Goal: Browse casually: Explore the website without a specific task or goal

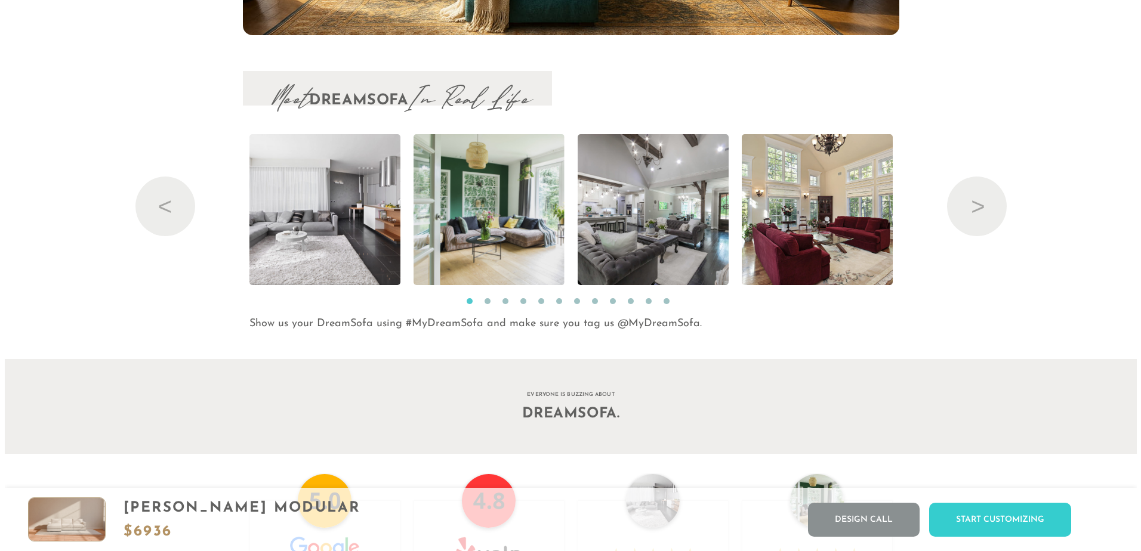
scroll to position [12970, 0]
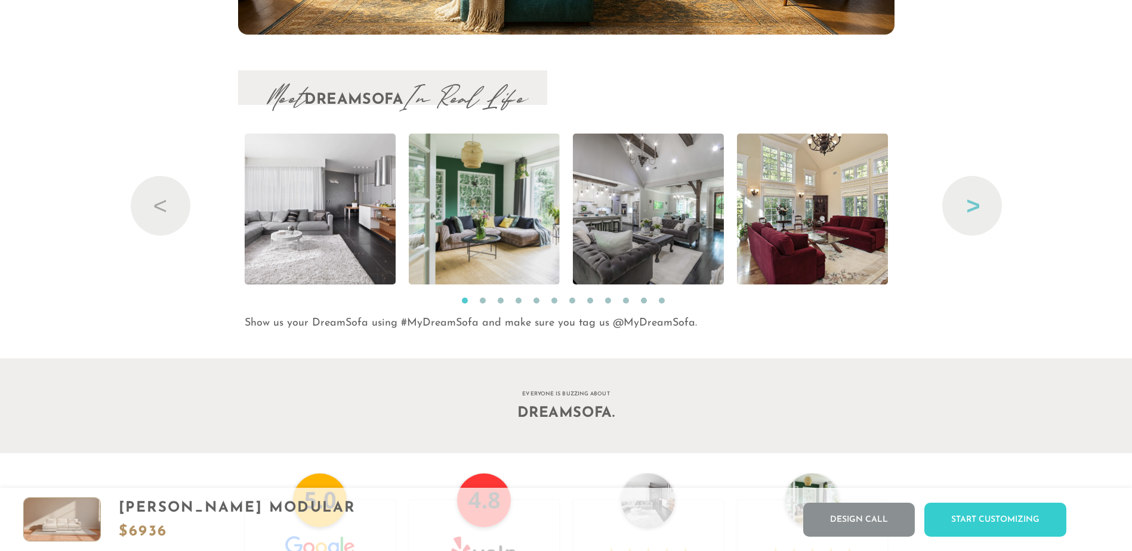
click at [964, 215] on button "Next" at bounding box center [972, 206] width 60 height 60
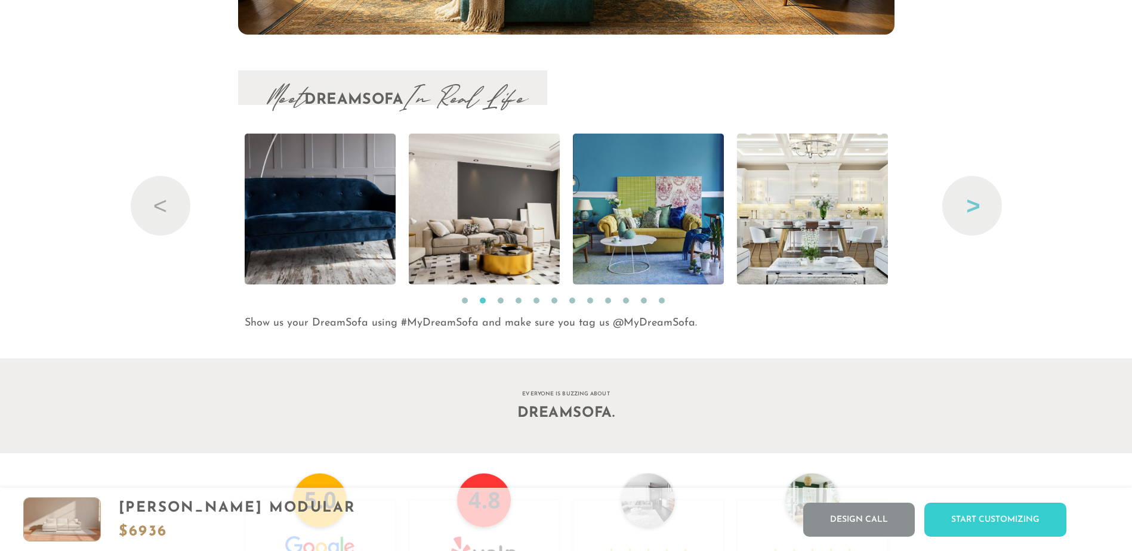
click at [964, 215] on button "Next" at bounding box center [972, 206] width 60 height 60
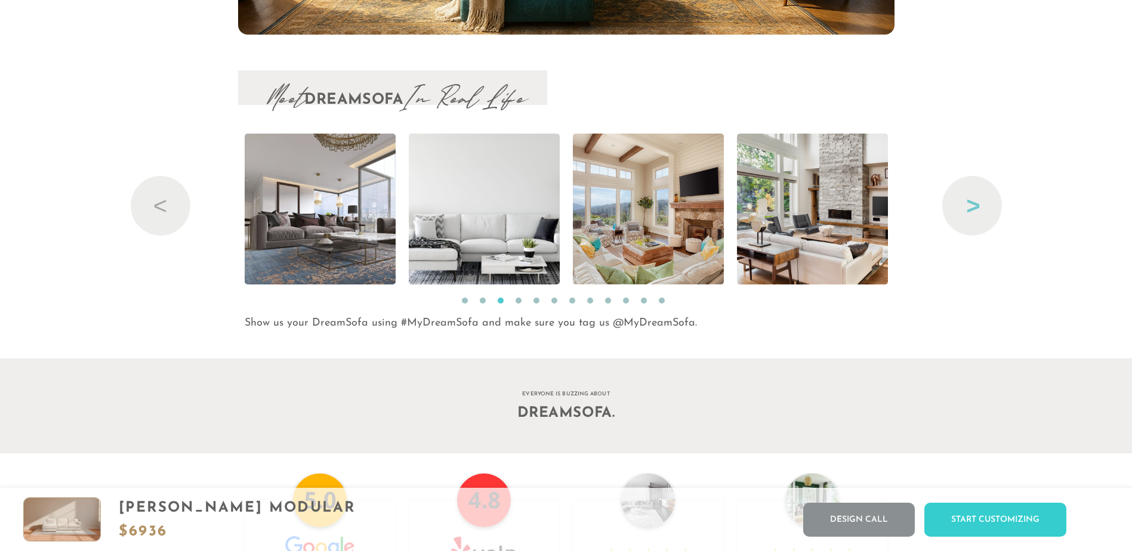
click at [964, 215] on button "Next" at bounding box center [972, 206] width 60 height 60
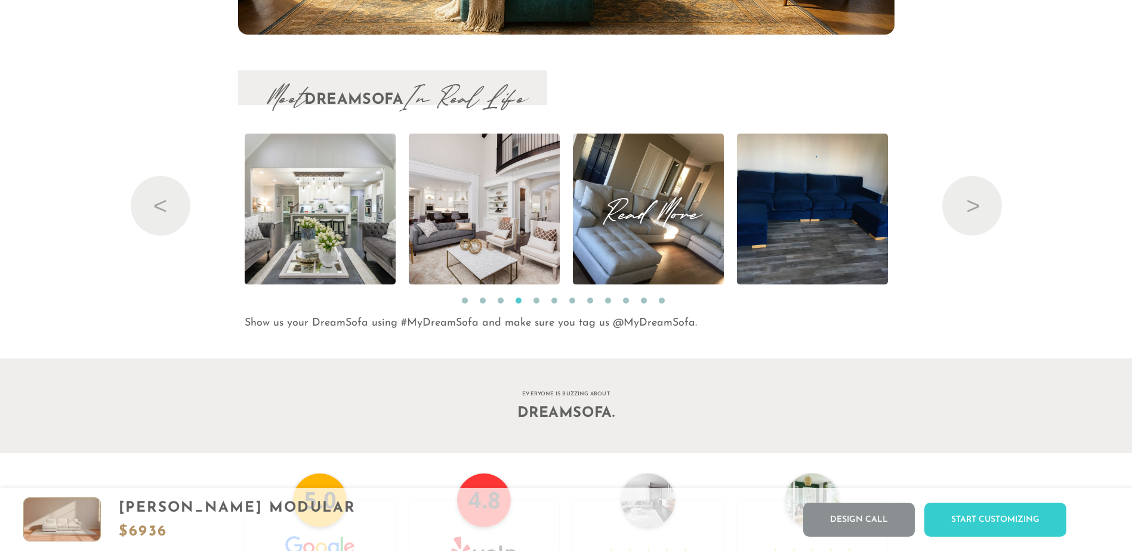
click at [663, 235] on img at bounding box center [647, 209] width 201 height 151
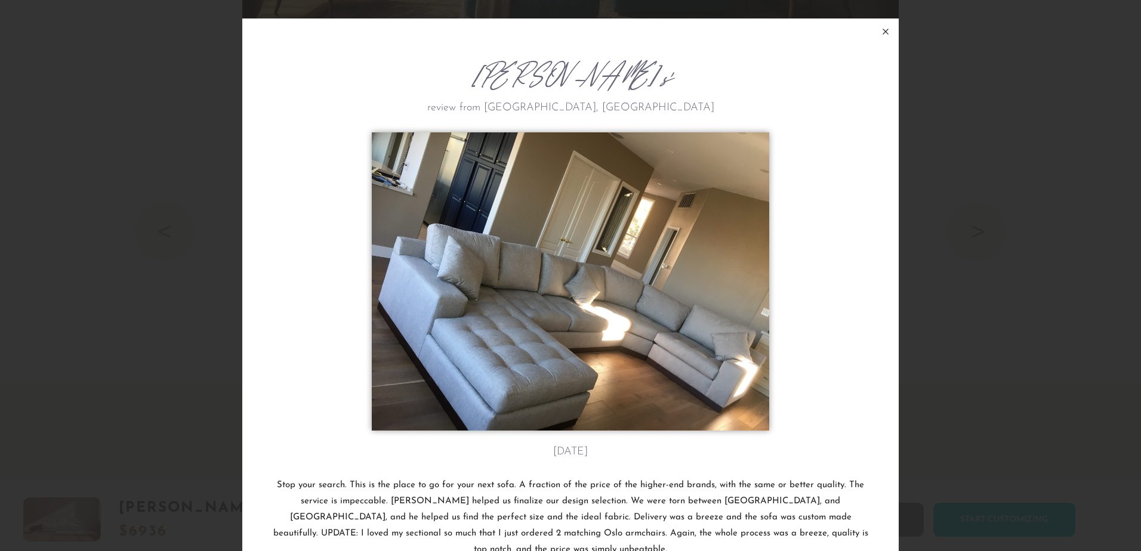
click at [878, 30] on icon at bounding box center [885, 31] width 14 height 14
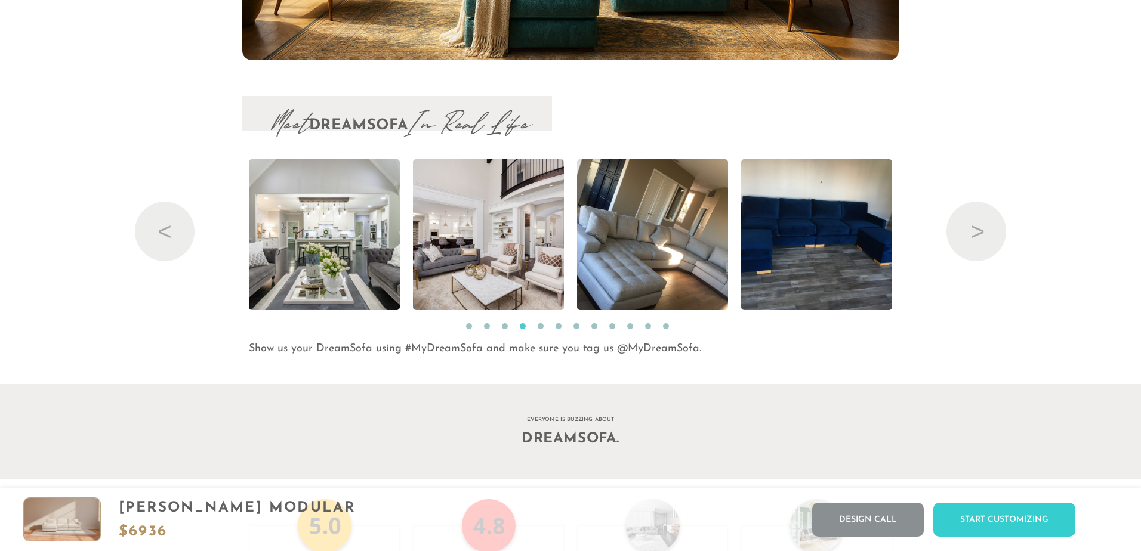
scroll to position [14071, 1123]
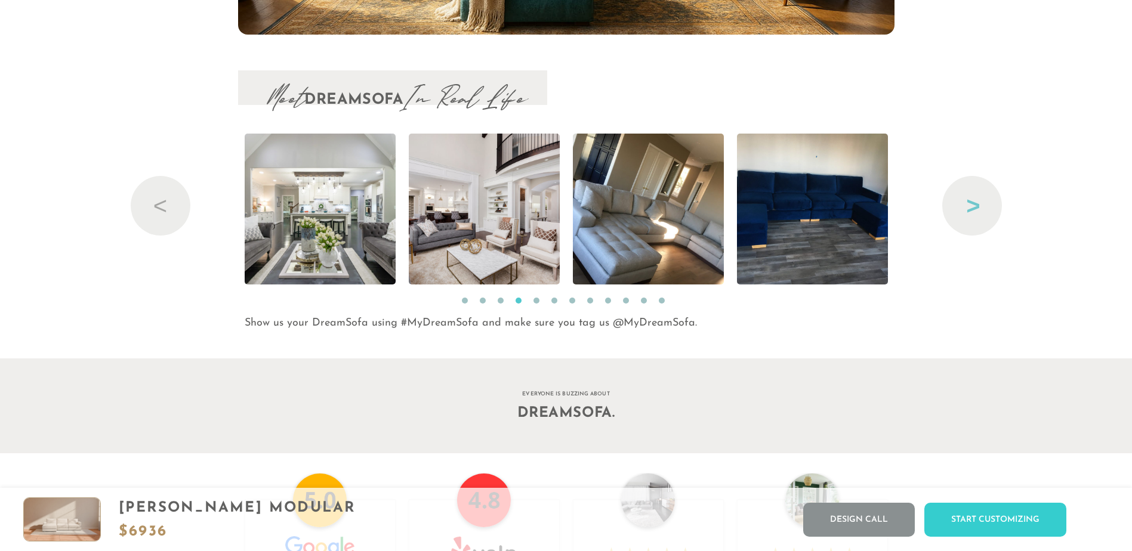
click at [966, 204] on button "Next" at bounding box center [972, 206] width 60 height 60
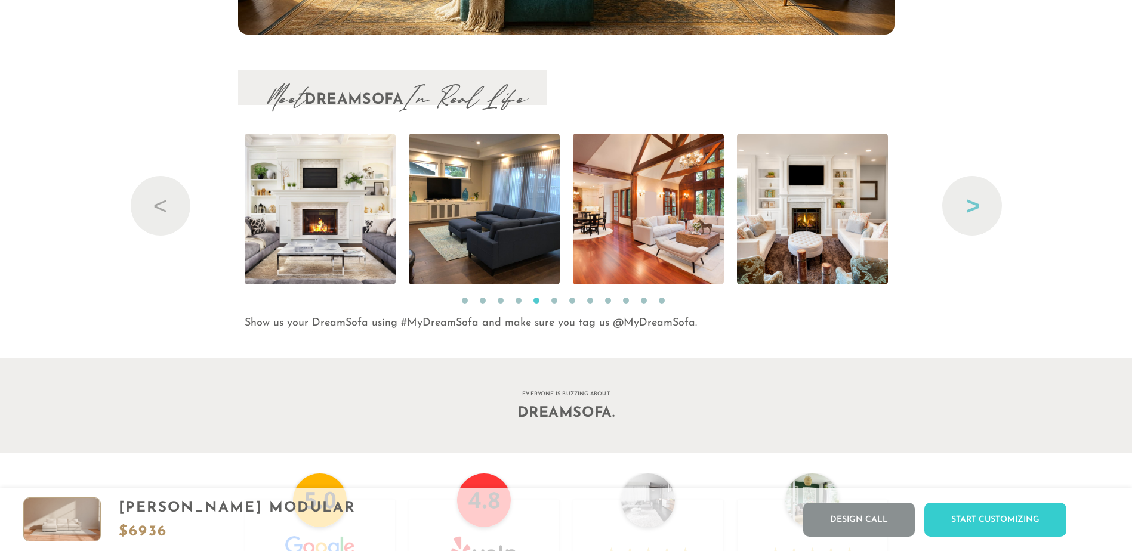
click at [966, 203] on button "Next" at bounding box center [972, 206] width 60 height 60
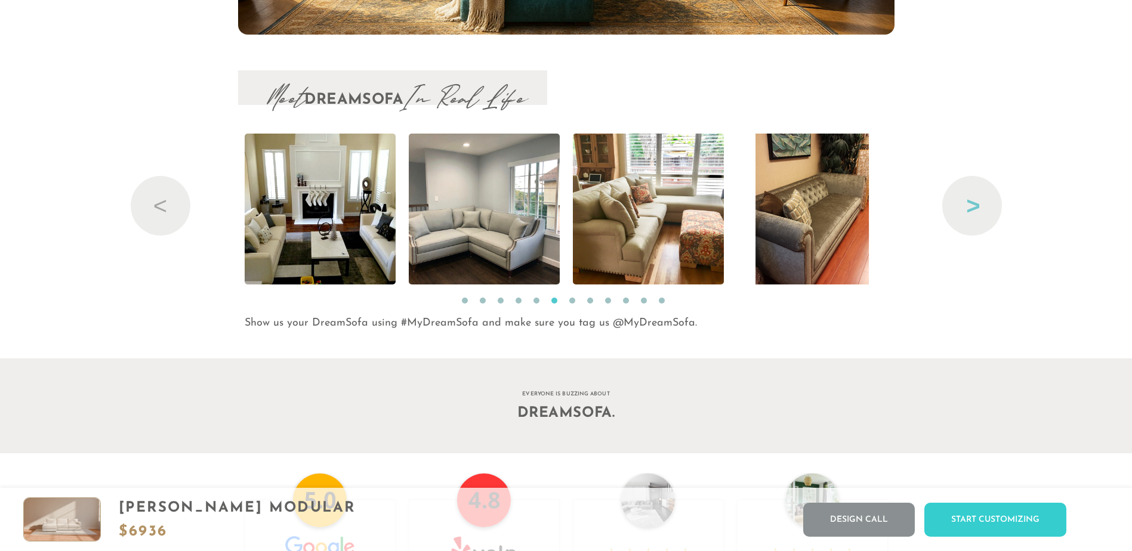
click at [966, 203] on button "Next" at bounding box center [972, 206] width 60 height 60
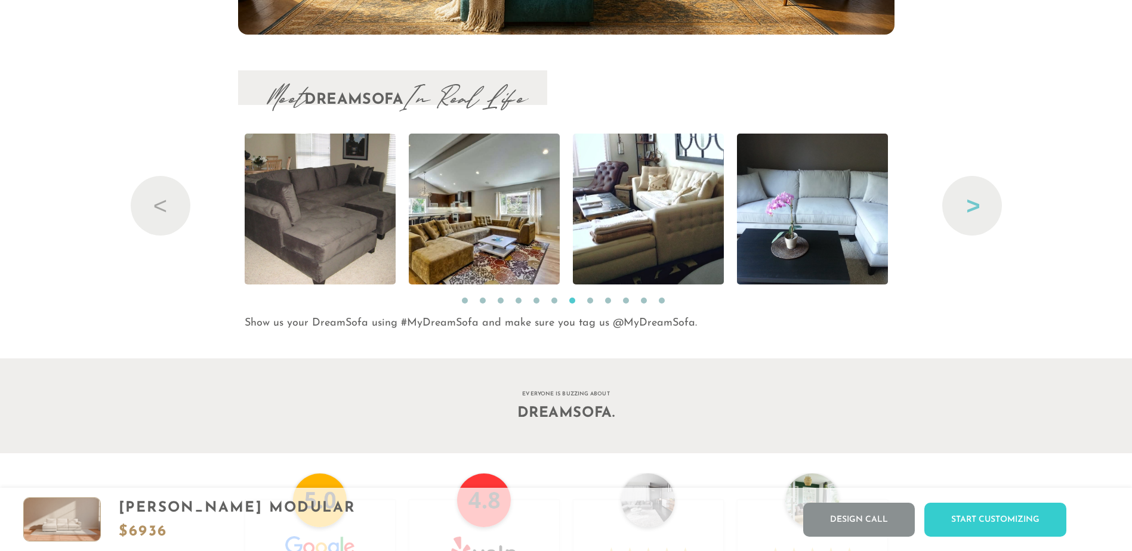
click at [966, 203] on button "Next" at bounding box center [972, 206] width 60 height 60
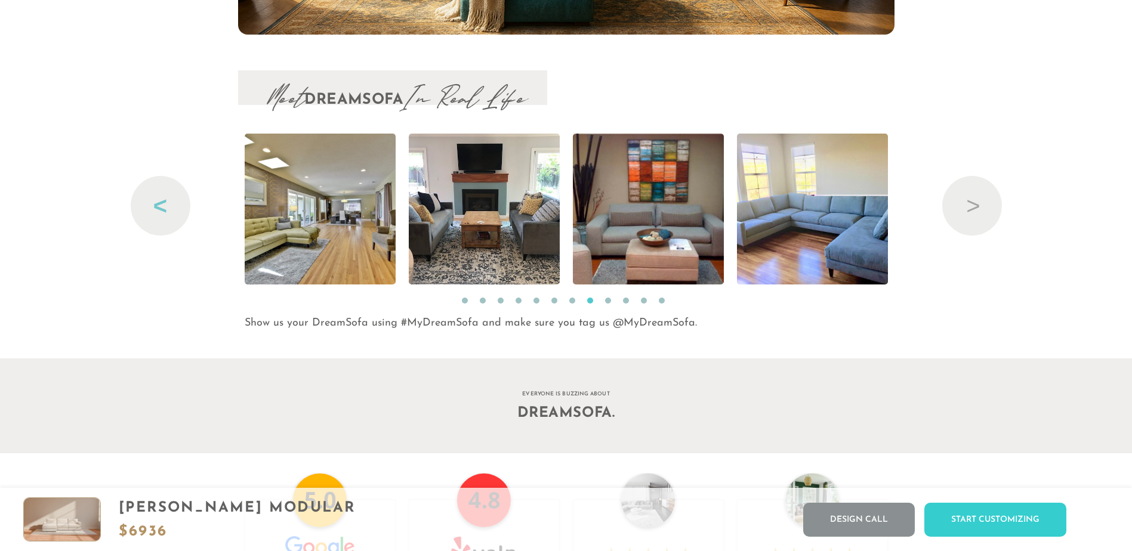
click at [150, 201] on button "Previous" at bounding box center [161, 206] width 60 height 60
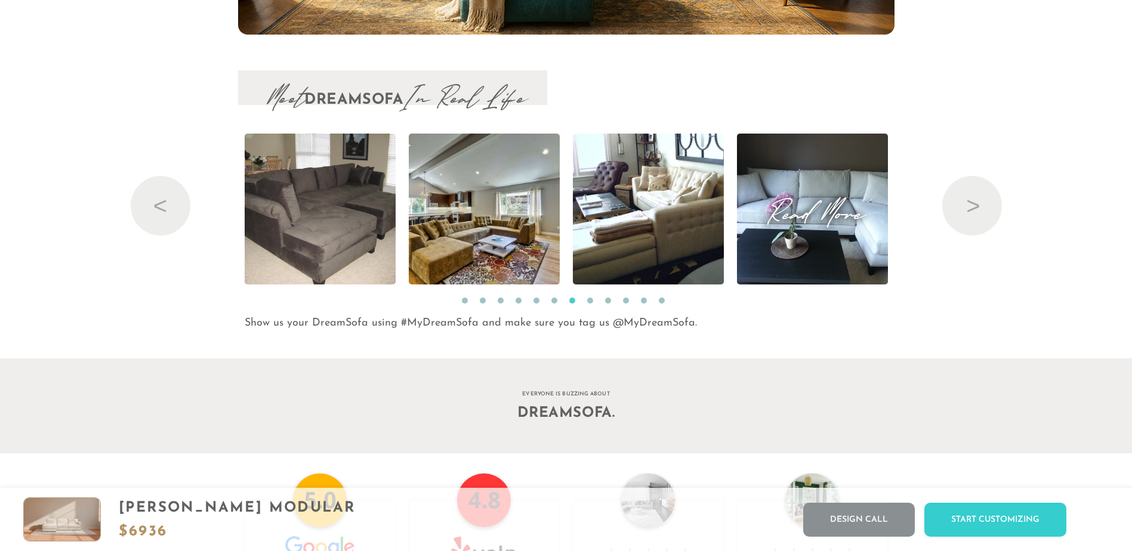
click at [782, 234] on img at bounding box center [811, 209] width 201 height 151
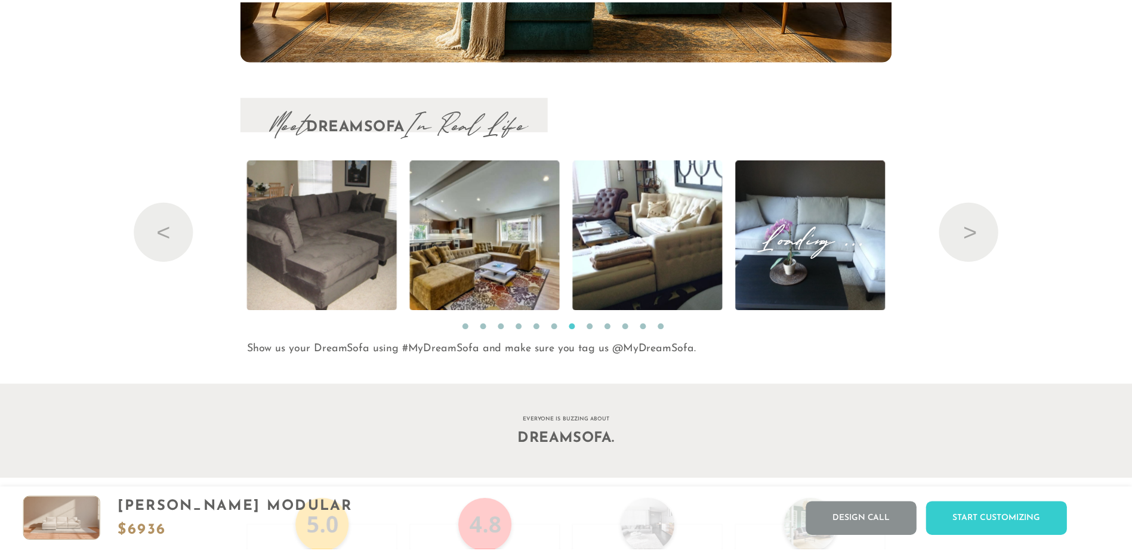
scroll to position [14093, 1132]
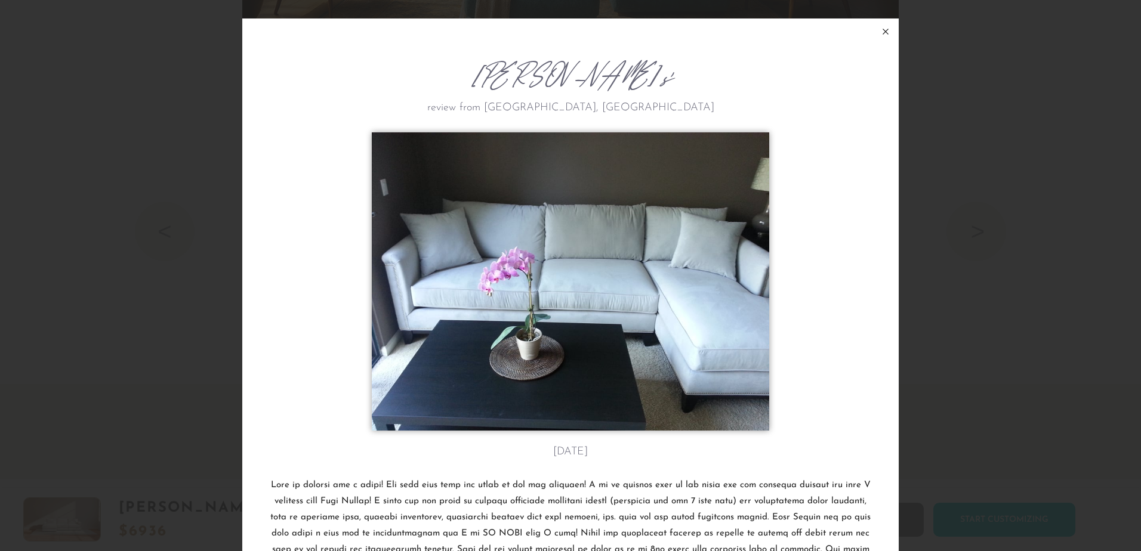
click at [884, 26] on icon at bounding box center [885, 31] width 14 height 14
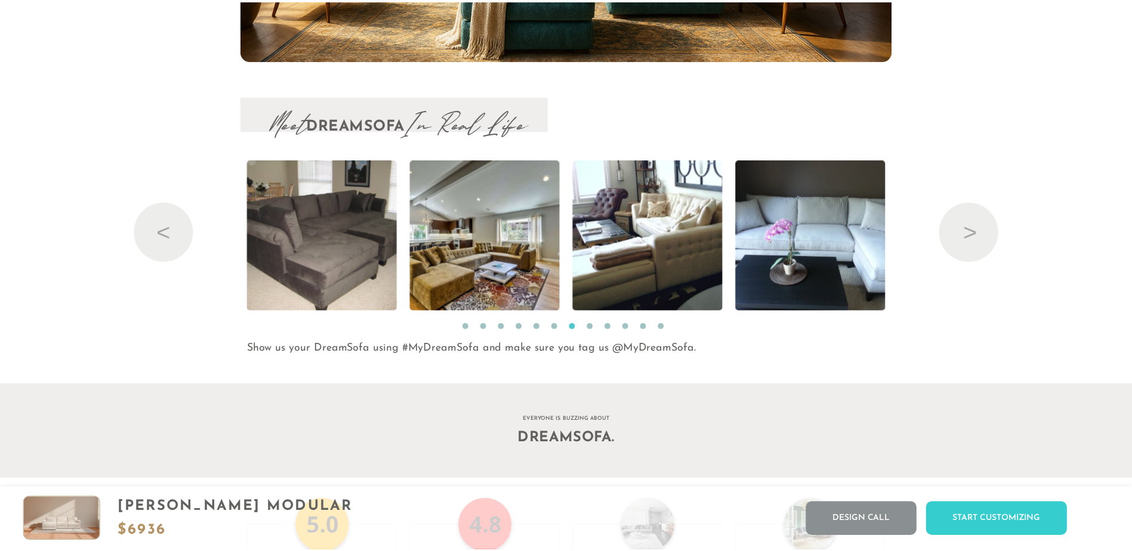
scroll to position [14071, 1123]
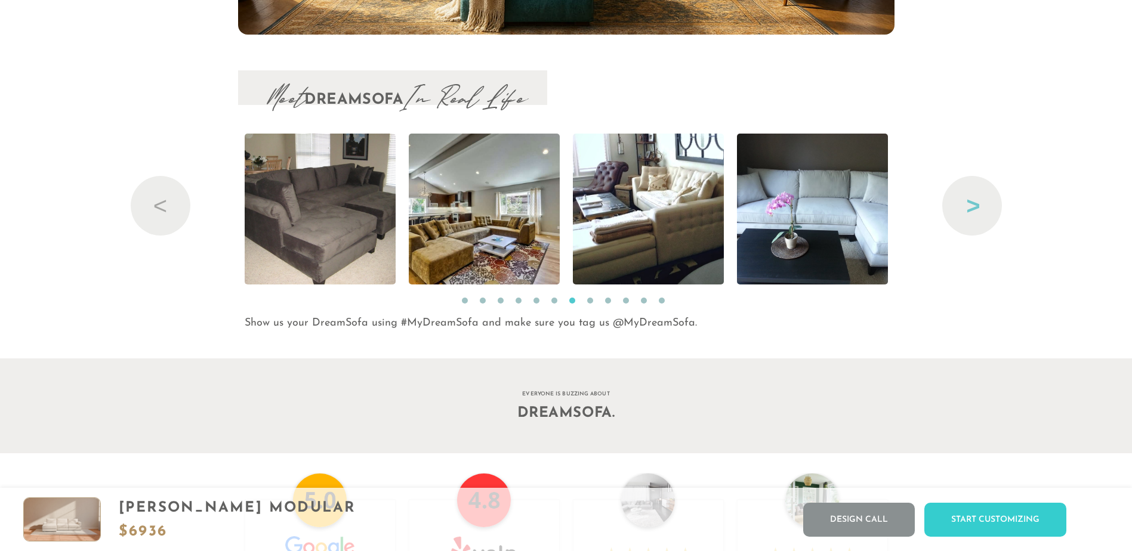
click at [959, 214] on button "Next" at bounding box center [972, 206] width 60 height 60
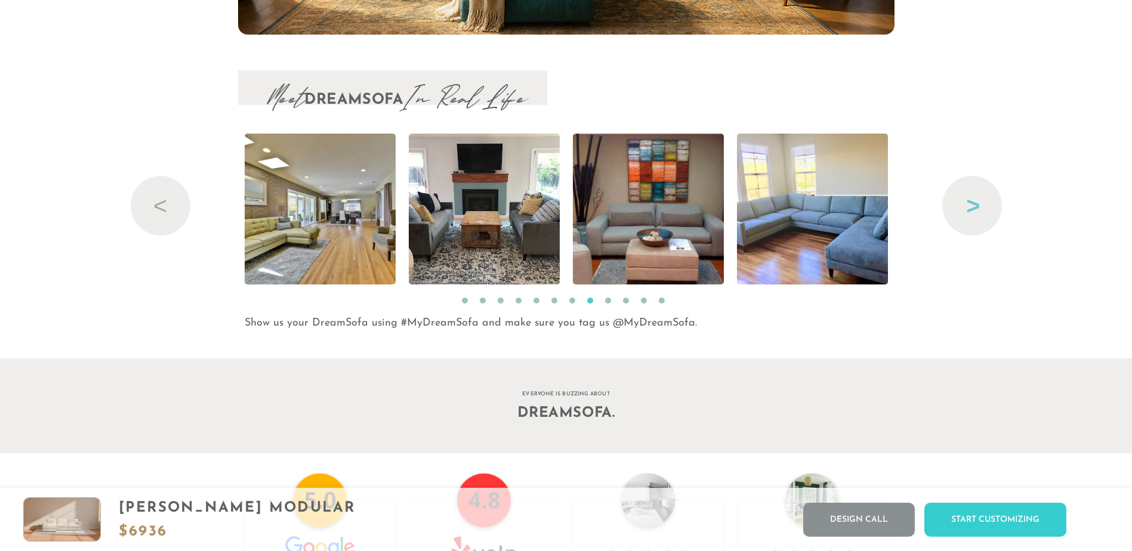
click at [959, 214] on button "Next" at bounding box center [972, 206] width 60 height 60
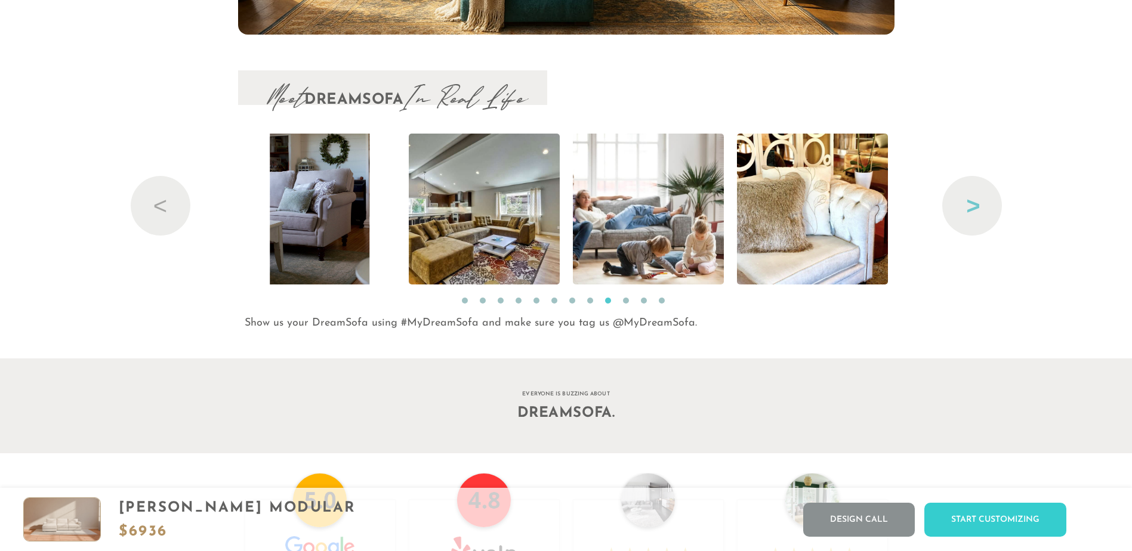
click at [959, 214] on button "Next" at bounding box center [972, 206] width 60 height 60
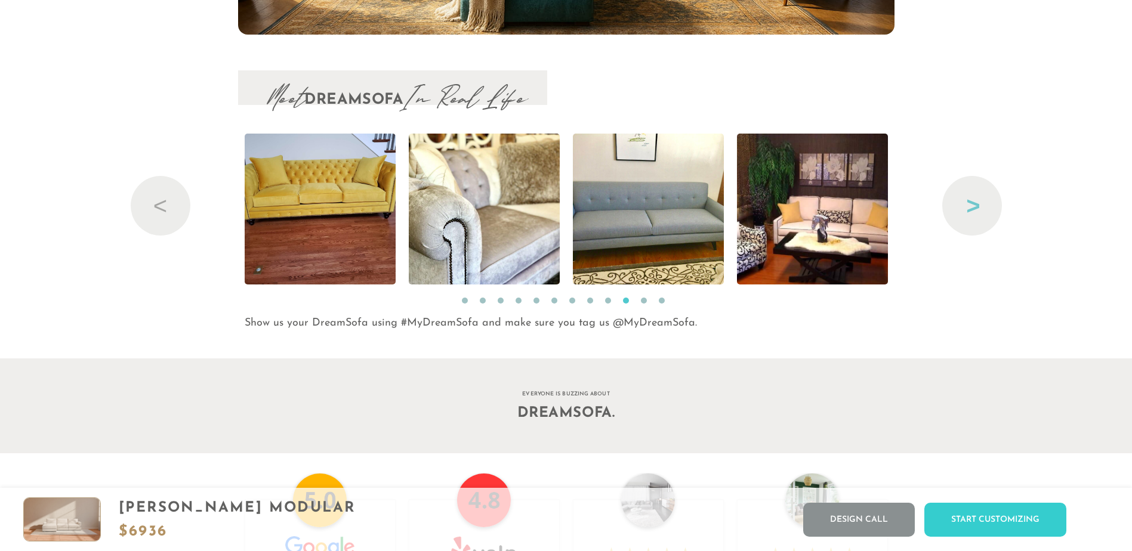
click at [959, 214] on button "Next" at bounding box center [972, 206] width 60 height 60
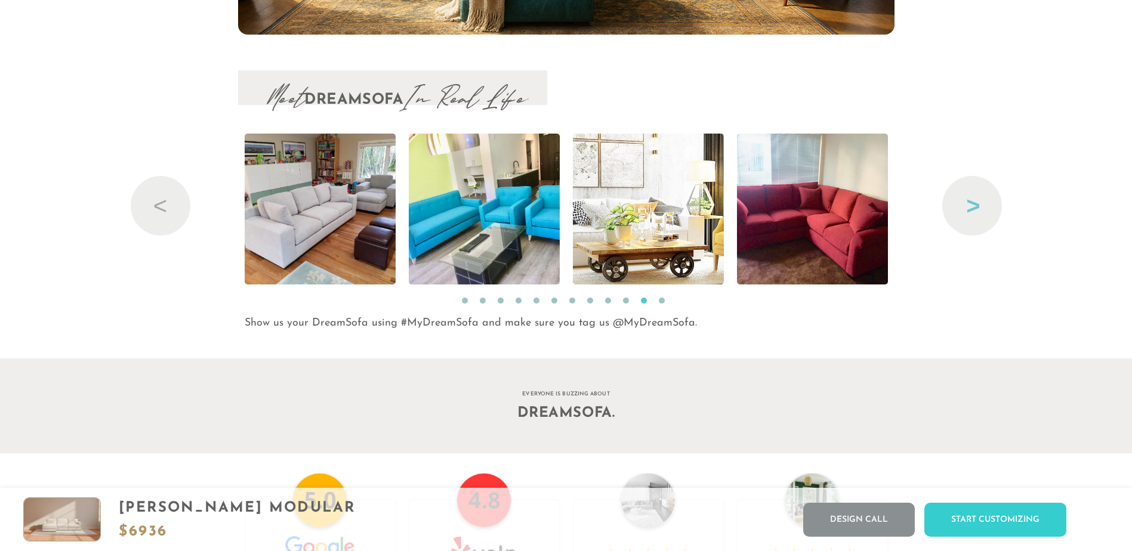
click at [959, 214] on button "Next" at bounding box center [972, 206] width 60 height 60
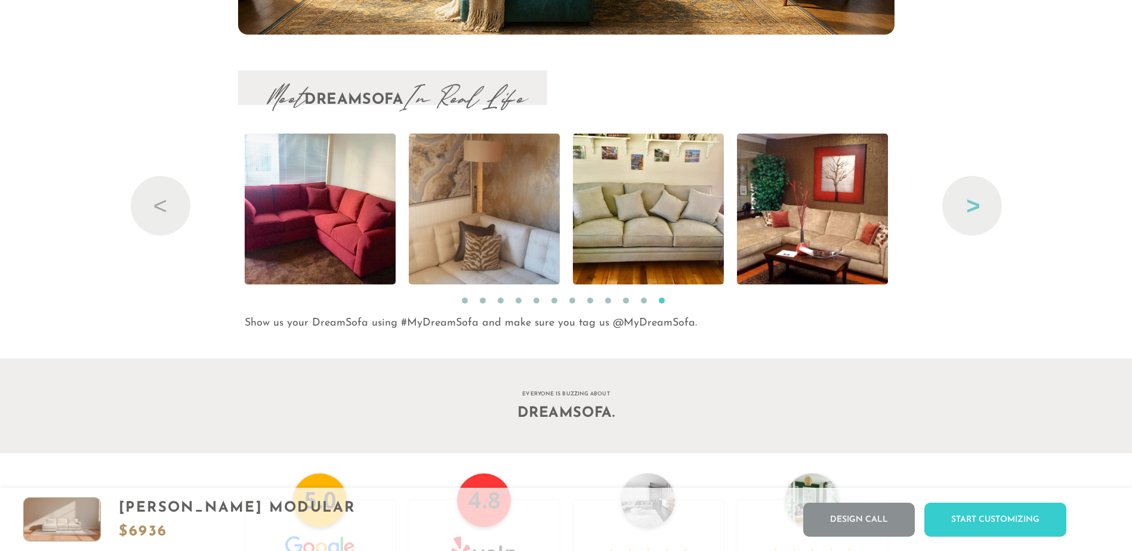
click at [959, 214] on button "Next" at bounding box center [972, 206] width 60 height 60
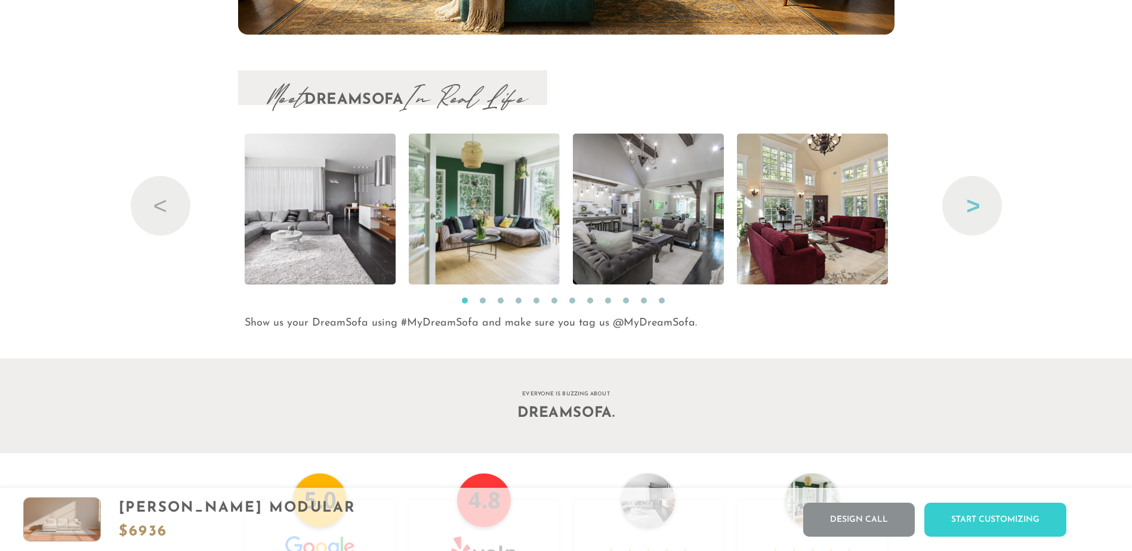
click at [959, 214] on button "Next" at bounding box center [972, 206] width 60 height 60
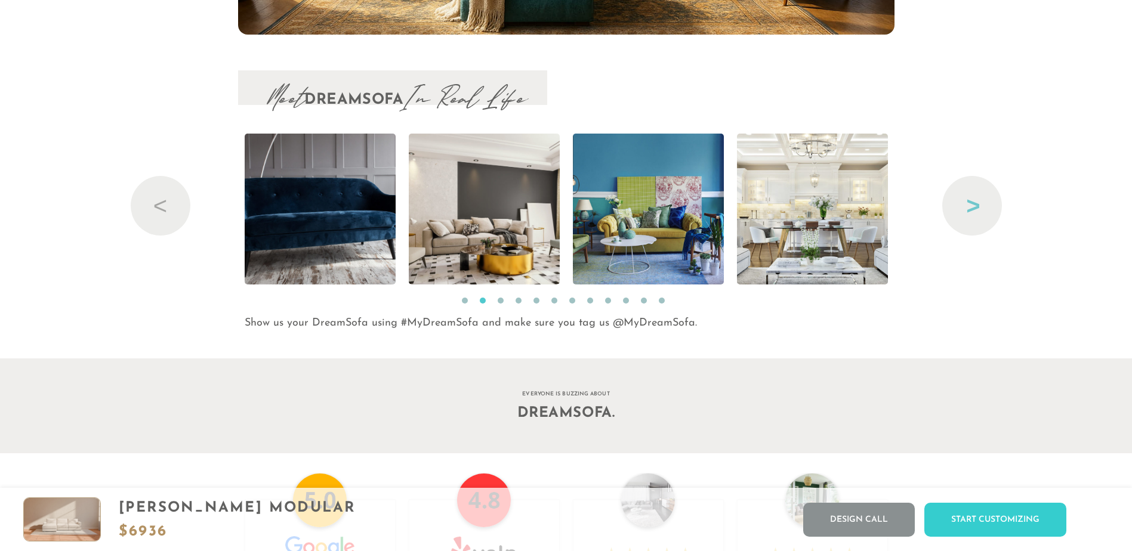
click at [959, 214] on button "Next" at bounding box center [972, 206] width 60 height 60
